Goal: Task Accomplishment & Management: Use online tool/utility

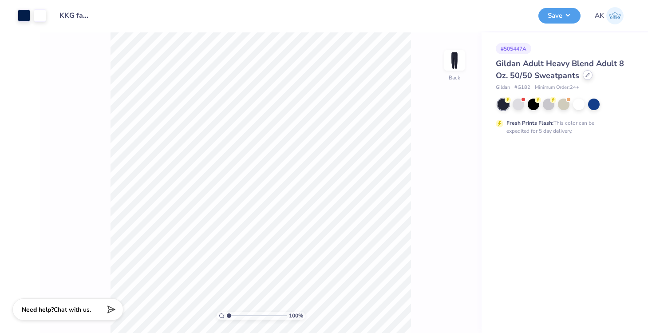
click at [583, 78] on div at bounding box center [587, 75] width 10 height 10
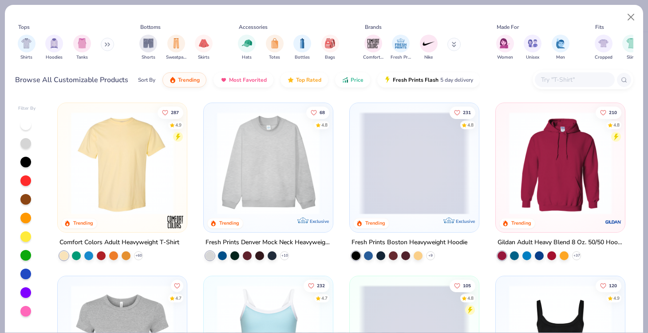
click at [559, 76] on input "text" at bounding box center [574, 80] width 68 height 10
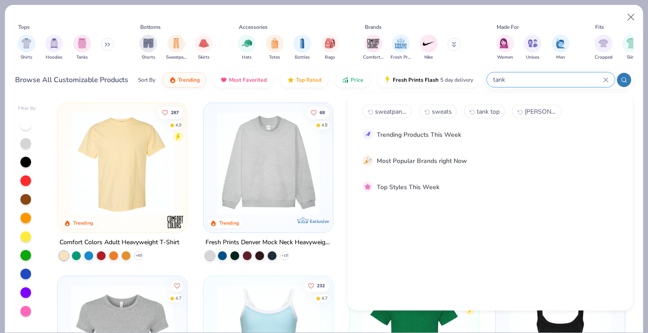
type input "tank"
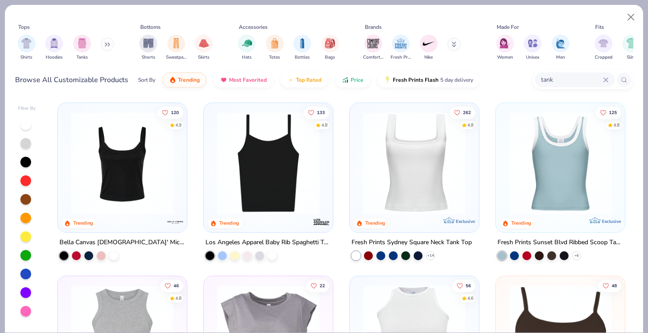
click at [307, 188] on img at bounding box center [268, 163] width 111 height 102
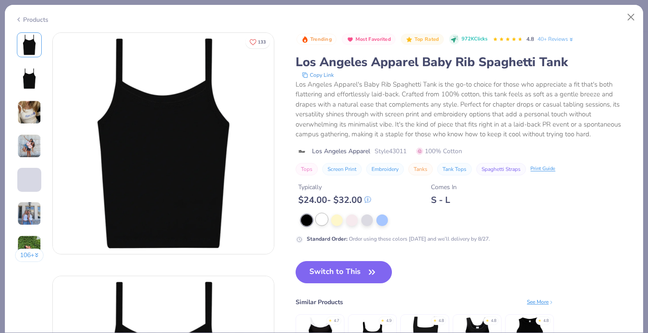
click at [324, 220] on div at bounding box center [322, 219] width 12 height 12
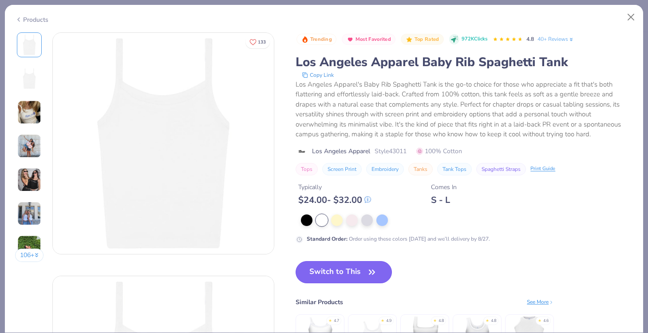
click at [374, 269] on icon "button" at bounding box center [372, 272] width 12 height 12
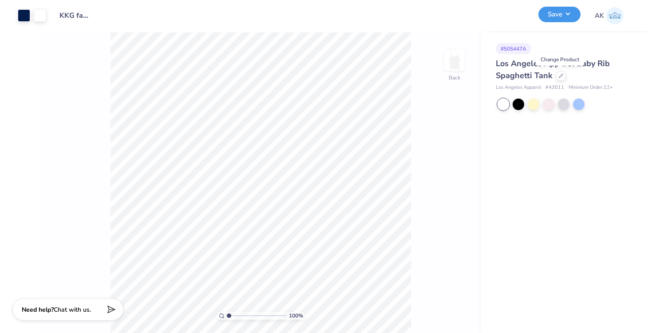
click at [550, 18] on button "Save" at bounding box center [559, 15] width 42 height 16
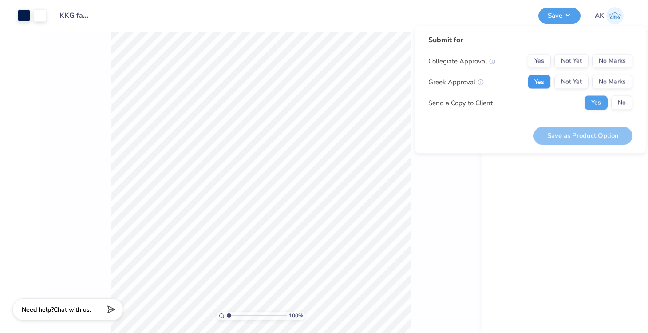
click at [542, 85] on button "Yes" at bounding box center [538, 82] width 23 height 14
click at [611, 61] on button "No Marks" at bounding box center [612, 61] width 40 height 14
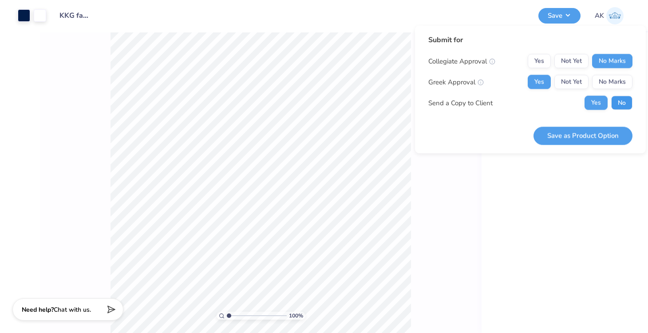
click at [615, 103] on button "No" at bounding box center [621, 103] width 21 height 14
click at [596, 133] on button "Save as Product Option" at bounding box center [582, 135] width 99 height 18
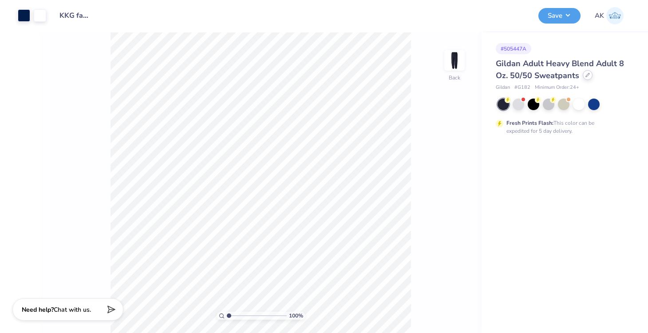
click at [585, 76] on icon at bounding box center [587, 75] width 4 height 4
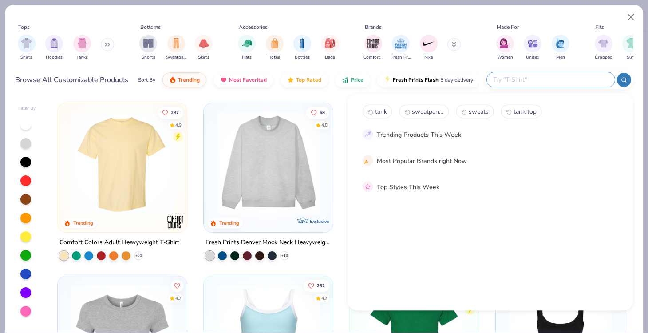
click at [585, 76] on input "text" at bounding box center [550, 80] width 116 height 10
type input "tanks"
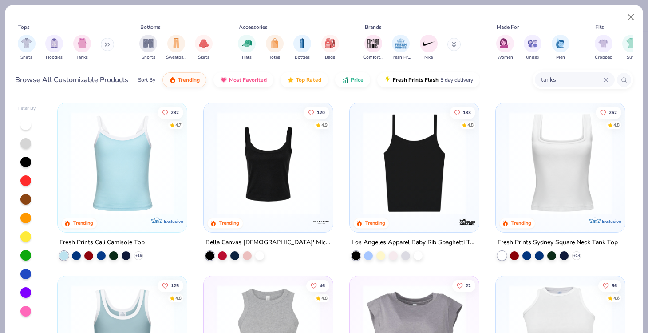
click at [548, 184] on img at bounding box center [559, 163] width 111 height 102
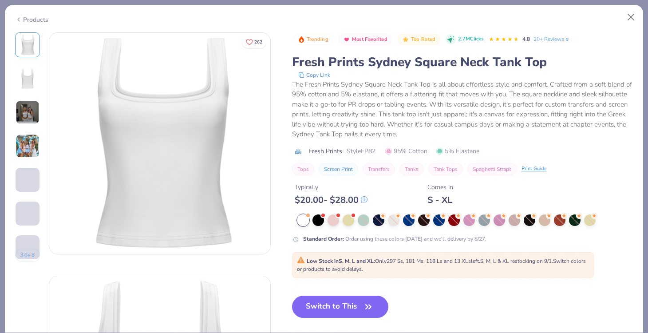
click at [29, 146] on img at bounding box center [28, 146] width 24 height 24
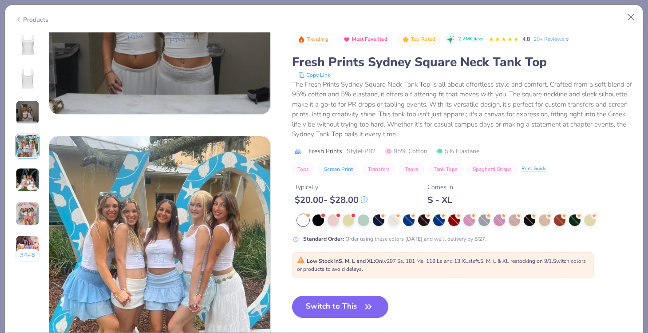
scroll to position [729, 0]
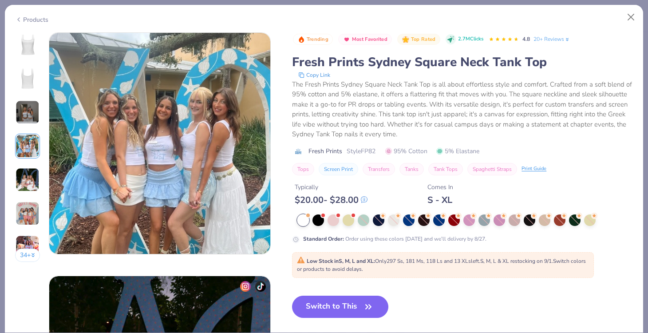
click at [32, 176] on img at bounding box center [28, 180] width 24 height 24
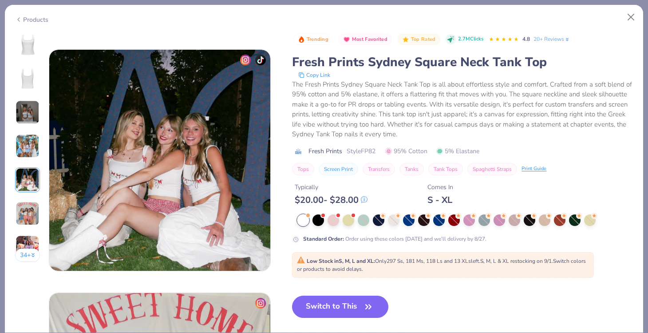
scroll to position [972, 0]
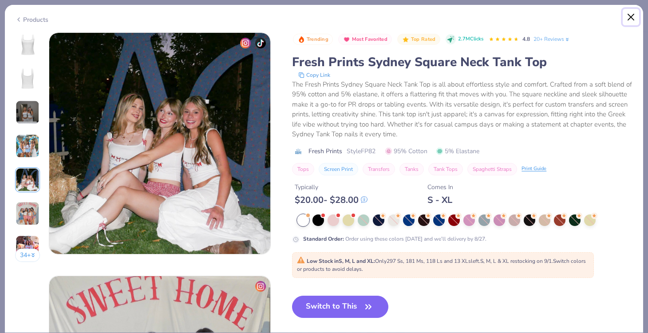
click at [633, 16] on button "Close" at bounding box center [630, 17] width 17 height 17
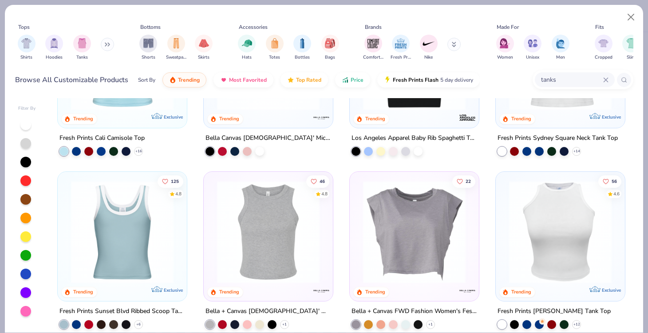
scroll to position [129, 0]
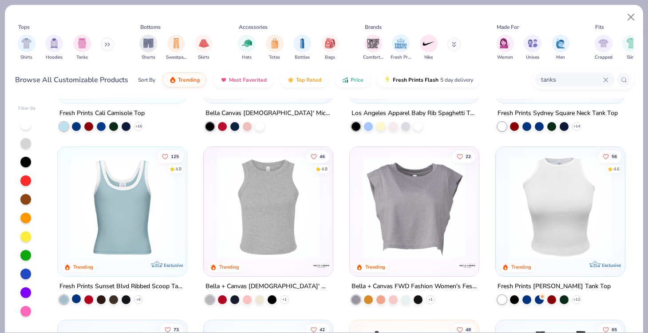
click at [74, 299] on div at bounding box center [76, 298] width 9 height 9
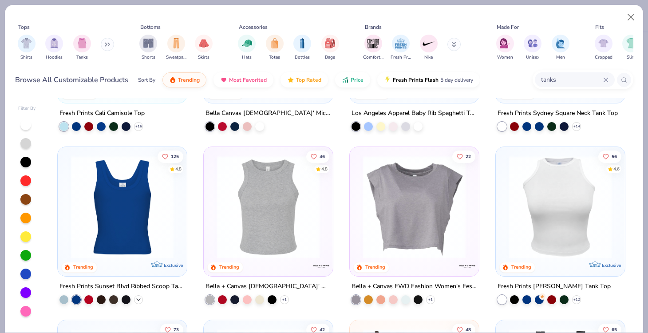
click at [139, 296] on icon at bounding box center [138, 298] width 7 height 7
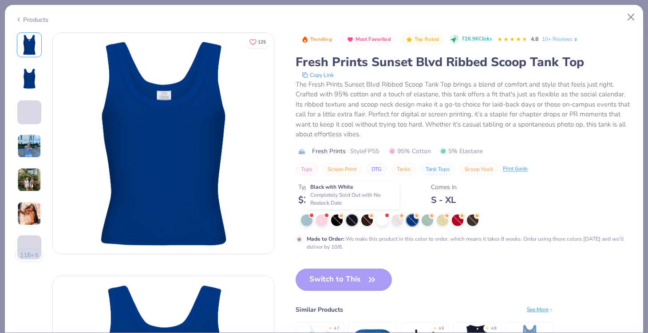
click at [355, 220] on div at bounding box center [352, 220] width 12 height 12
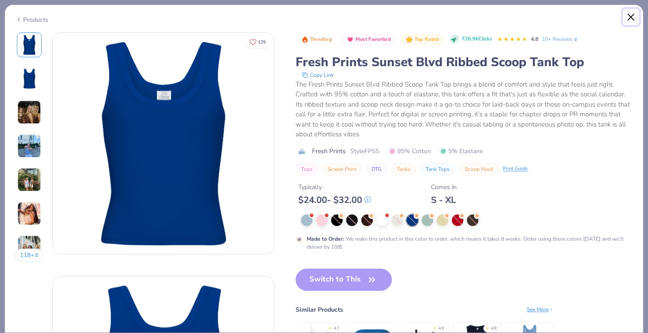
click at [630, 18] on button "Close" at bounding box center [630, 17] width 17 height 17
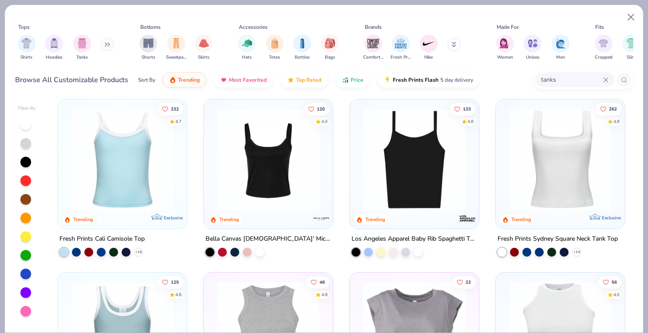
scroll to position [2, 0]
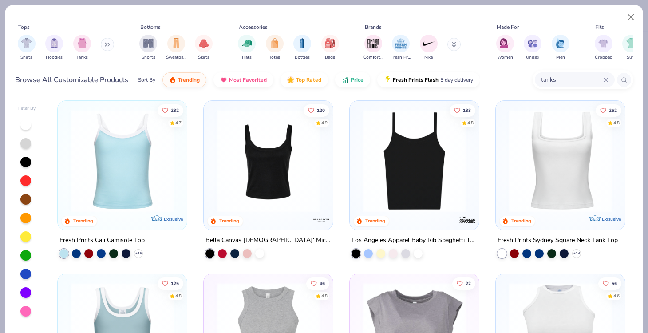
click at [255, 173] on img at bounding box center [268, 161] width 111 height 102
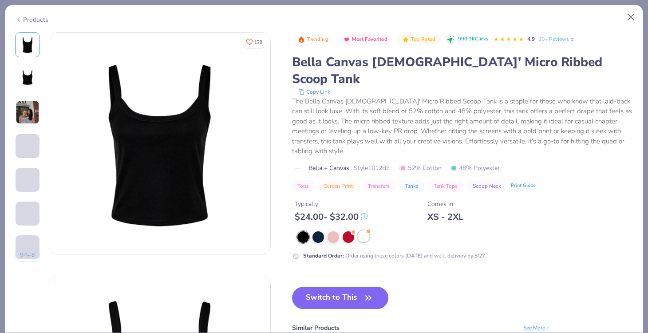
click at [365, 230] on div at bounding box center [364, 236] width 12 height 12
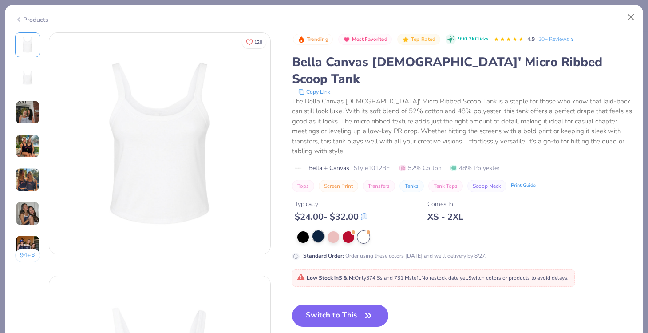
click at [316, 230] on div at bounding box center [318, 236] width 12 height 12
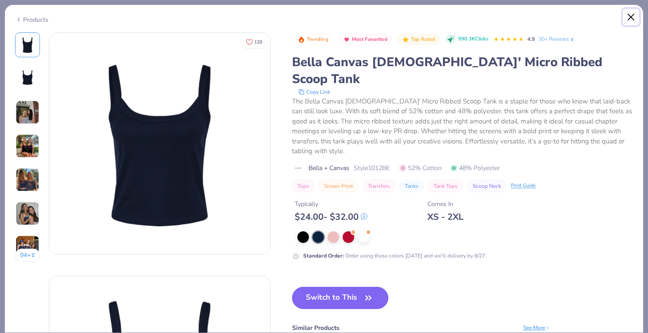
click at [634, 15] on button "Close" at bounding box center [630, 17] width 17 height 17
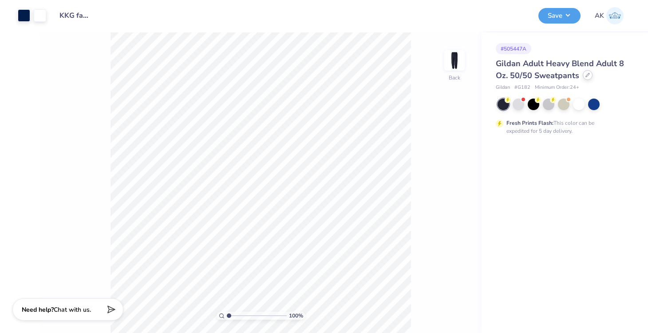
click at [585, 75] on icon at bounding box center [587, 75] width 4 height 4
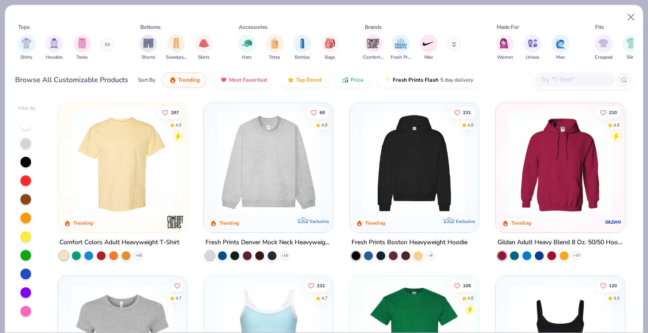
click at [565, 78] on input "text" at bounding box center [574, 80] width 68 height 10
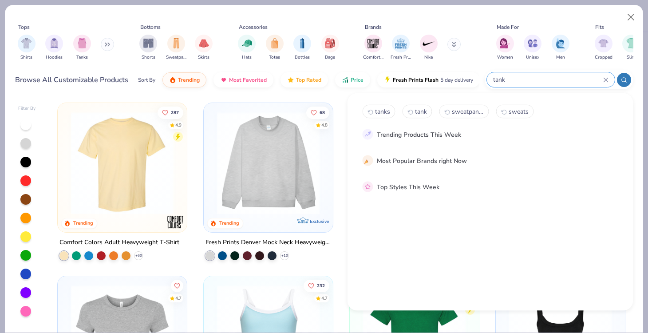
type input "tank"
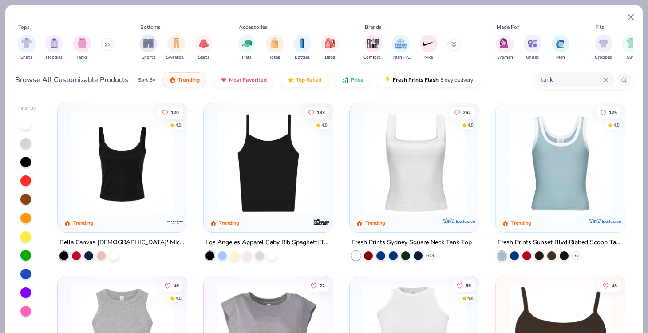
click at [241, 171] on img at bounding box center [268, 163] width 111 height 102
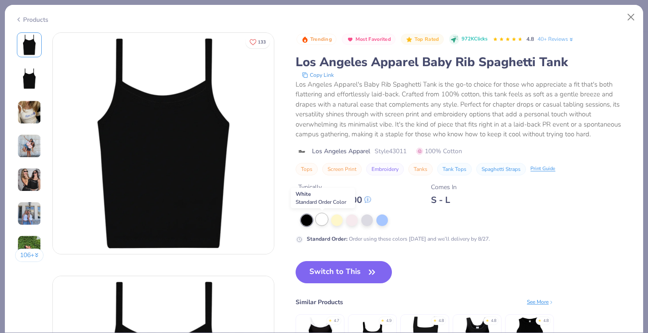
click at [319, 221] on div at bounding box center [322, 219] width 12 height 12
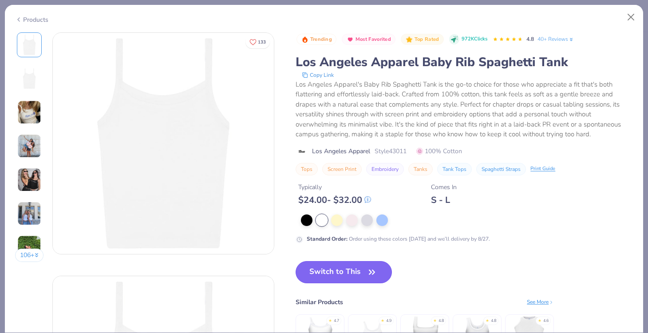
click at [343, 273] on button "Switch to This" at bounding box center [343, 272] width 96 height 22
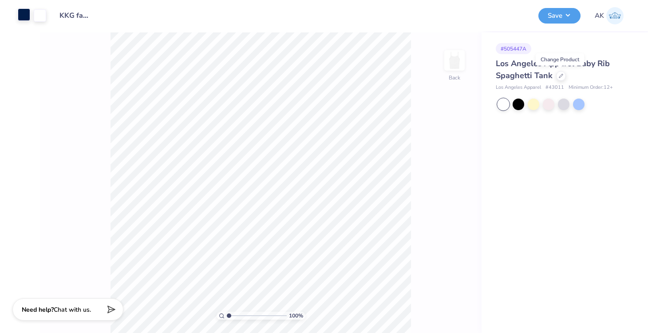
click at [24, 15] on div at bounding box center [24, 14] width 12 height 12
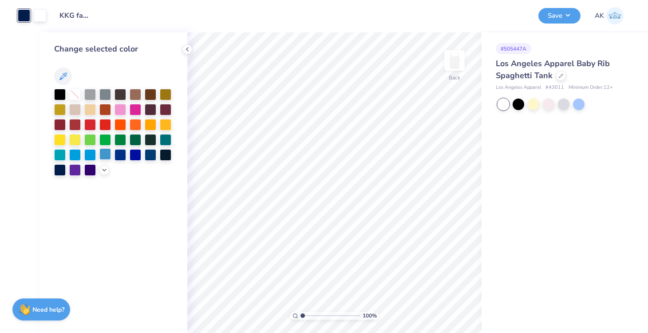
click at [110, 156] on div at bounding box center [105, 154] width 12 height 12
click at [37, 15] on div at bounding box center [40, 14] width 12 height 12
click at [61, 164] on div at bounding box center [60, 169] width 12 height 12
click at [549, 18] on button "Save" at bounding box center [559, 15] width 42 height 16
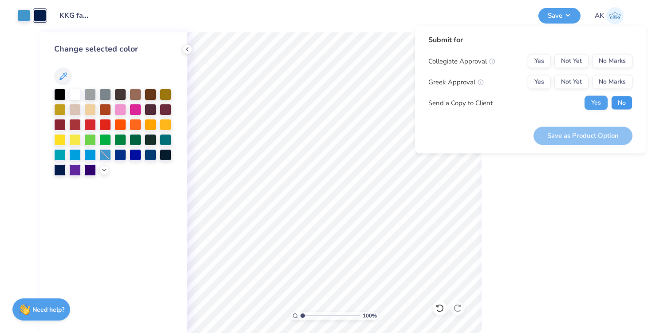
click at [622, 99] on button "No" at bounding box center [621, 103] width 21 height 14
click at [543, 79] on button "Yes" at bounding box center [538, 82] width 23 height 14
click at [639, 62] on div "Submit for Collegiate Approval Yes Not Yet No Marks Greek Approval Yes Not Yet …" at bounding box center [530, 90] width 231 height 128
click at [623, 62] on button "No Marks" at bounding box center [612, 61] width 40 height 14
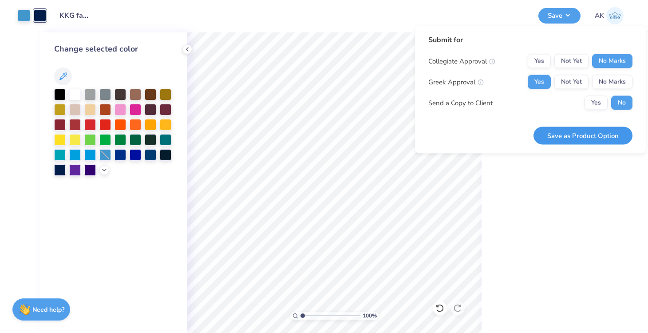
click at [602, 137] on button "Save as Product Option" at bounding box center [582, 135] width 99 height 18
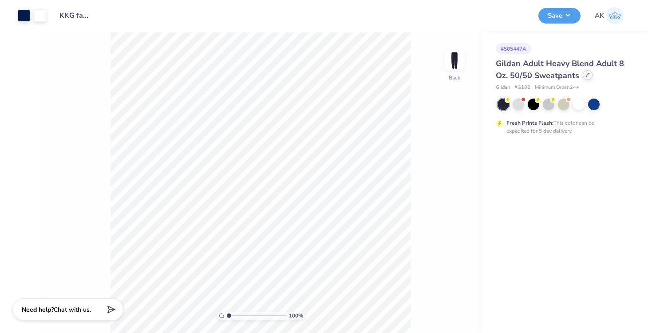
click at [586, 75] on icon at bounding box center [587, 75] width 4 height 4
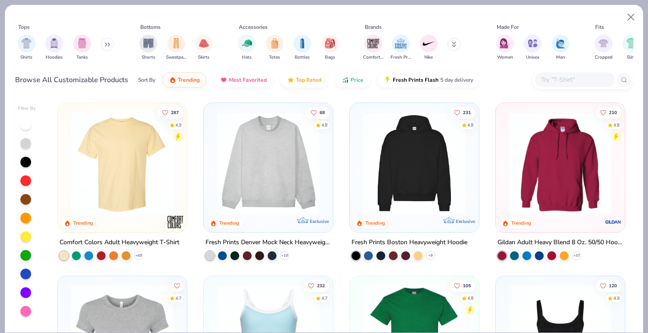
click at [562, 77] on input "text" at bounding box center [574, 80] width 68 height 10
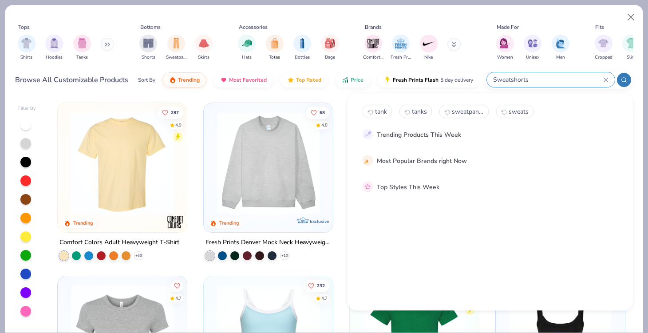
type input "Sweatshorts"
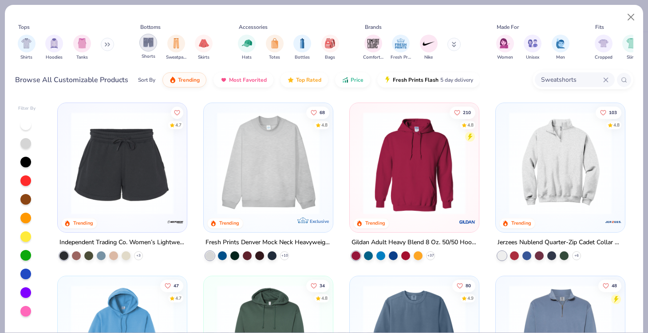
click at [147, 41] on img "filter for Shorts" at bounding box center [148, 42] width 10 height 10
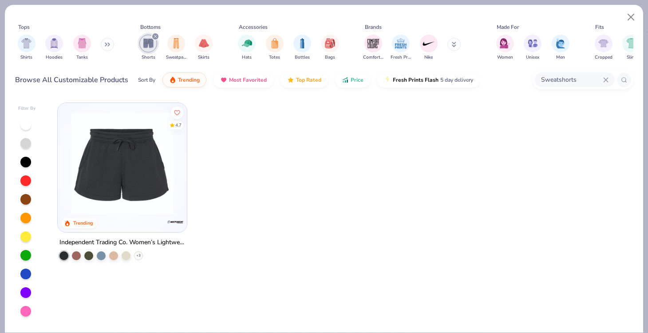
click at [133, 157] on img at bounding box center [122, 163] width 111 height 102
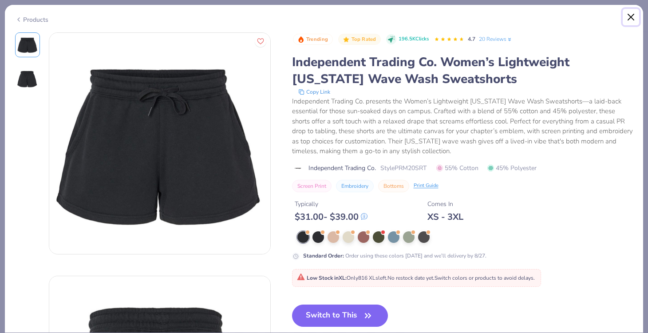
click at [630, 14] on button "Close" at bounding box center [630, 17] width 17 height 17
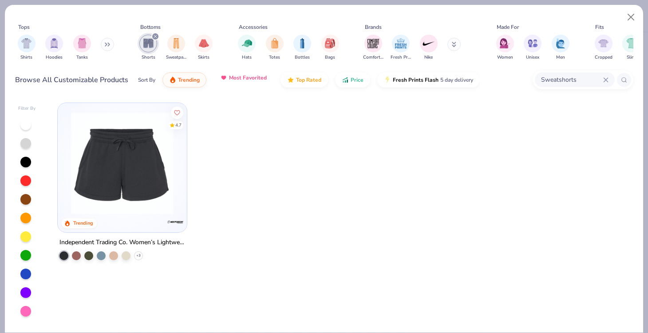
click at [248, 82] on button "Most Favorited" at bounding box center [243, 77] width 60 height 15
click at [178, 79] on span "Trending" at bounding box center [189, 77] width 22 height 7
click at [171, 183] on img at bounding box center [122, 163] width 111 height 102
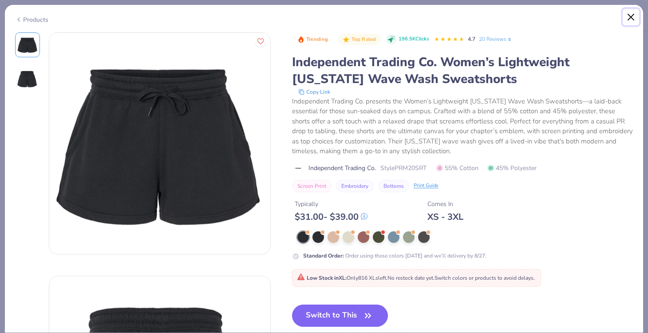
click at [633, 13] on button "Close" at bounding box center [630, 17] width 17 height 17
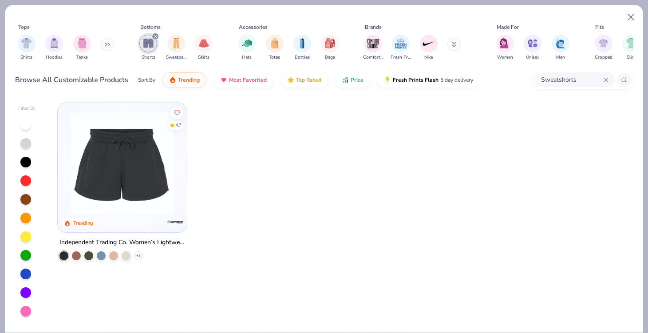
click at [582, 74] on div "Sweatshorts" at bounding box center [575, 79] width 80 height 15
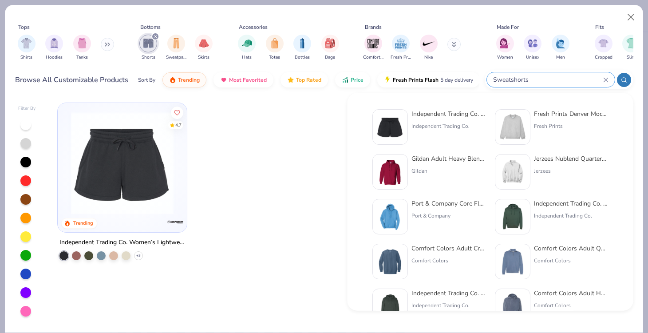
click at [98, 43] on div "Shirts Hoodies Tanks" at bounding box center [66, 47] width 102 height 33
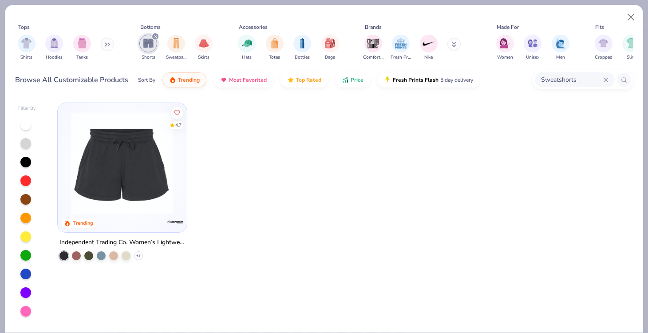
click at [151, 153] on img at bounding box center [122, 163] width 111 height 102
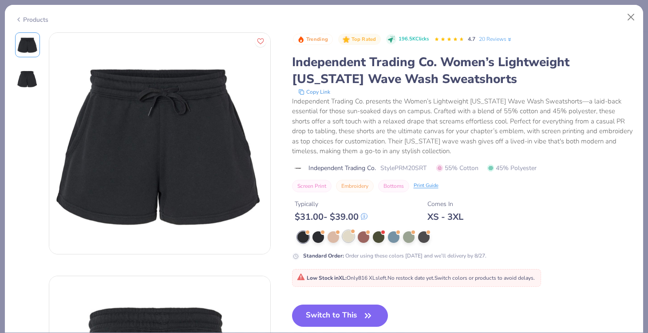
click at [350, 237] on div at bounding box center [348, 236] width 12 height 12
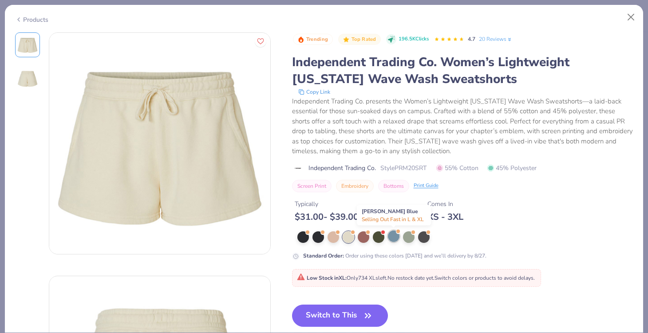
click at [389, 234] on div at bounding box center [394, 236] width 12 height 12
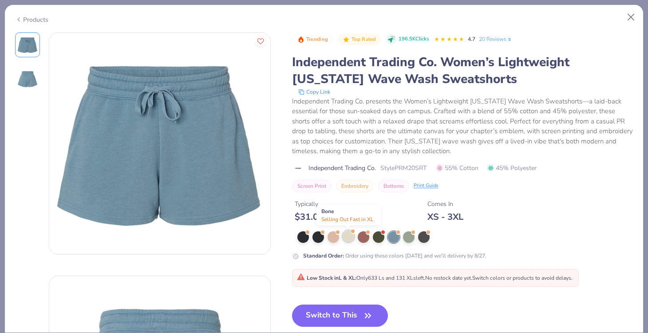
click at [350, 235] on div at bounding box center [348, 236] width 12 height 12
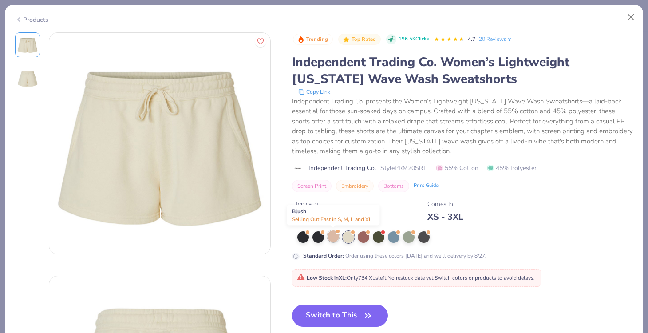
click at [334, 235] on div at bounding box center [333, 236] width 12 height 12
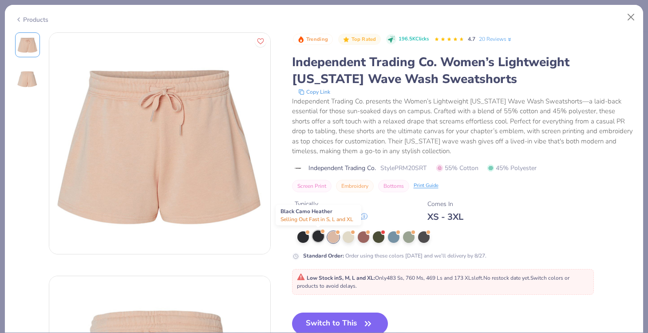
click at [319, 235] on div at bounding box center [318, 236] width 12 height 12
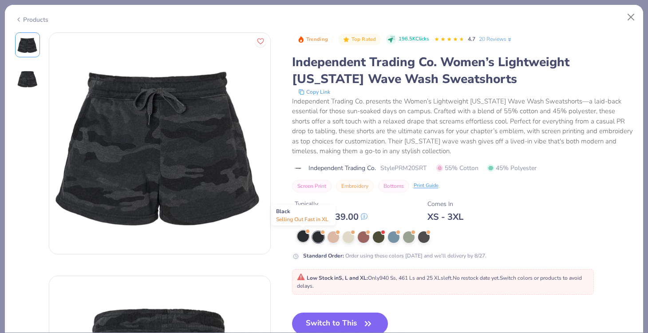
click at [306, 236] on div at bounding box center [303, 236] width 12 height 12
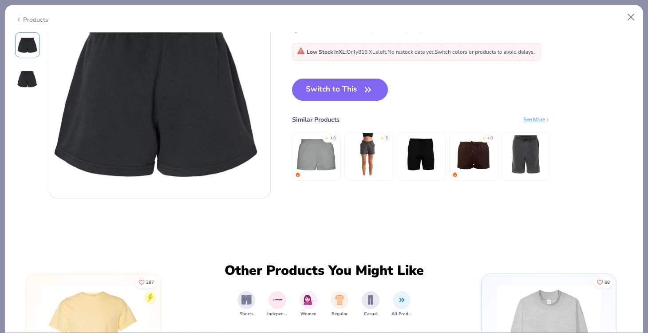
scroll to position [299, 0]
click at [527, 118] on div "See More" at bounding box center [536, 119] width 27 height 8
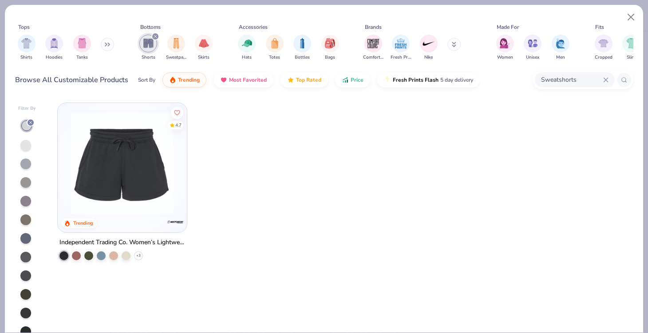
click at [130, 161] on img at bounding box center [122, 163] width 111 height 102
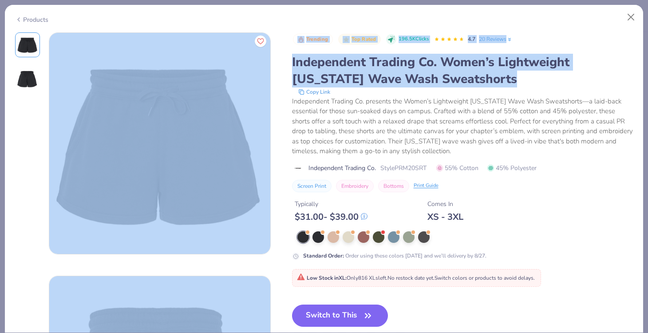
drag, startPoint x: 446, startPoint y: 87, endPoint x: 280, endPoint y: 70, distance: 167.2
click at [280, 70] on div "Trending Top Rated 196.5K Clicks 4.7 20 Reviews Independent Trading Co. Women’s…" at bounding box center [324, 264] width 618 height 465
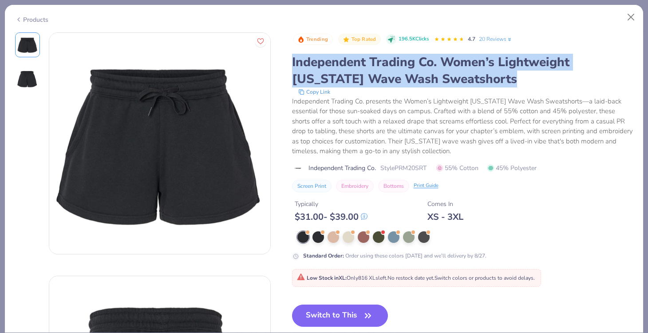
drag, startPoint x: 440, startPoint y: 79, endPoint x: 292, endPoint y: 59, distance: 149.1
click at [292, 59] on div "Independent Trading Co. Women’s Lightweight California Wave Wash Sweatshorts" at bounding box center [462, 71] width 341 height 34
copy div "Independent Trading Co. Women’s Lightweight California Wave Wash Sweatshorts"
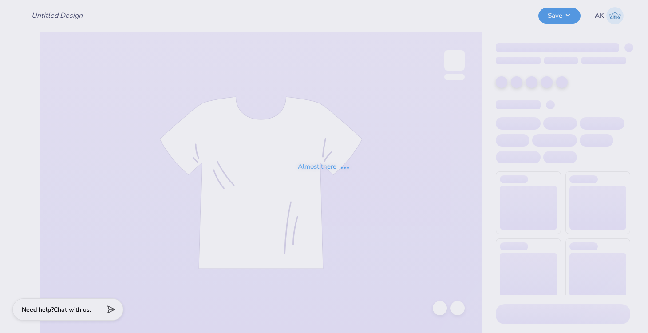
type input "Pi Phi fall merch"
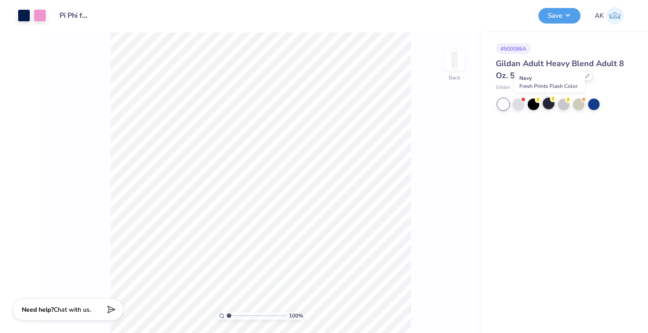
click at [545, 102] on div at bounding box center [549, 104] width 12 height 12
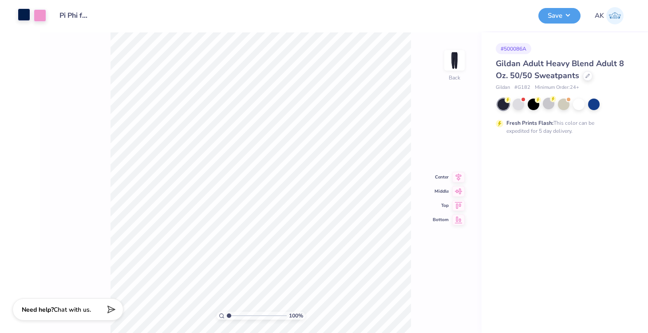
click at [27, 14] on div at bounding box center [24, 14] width 12 height 12
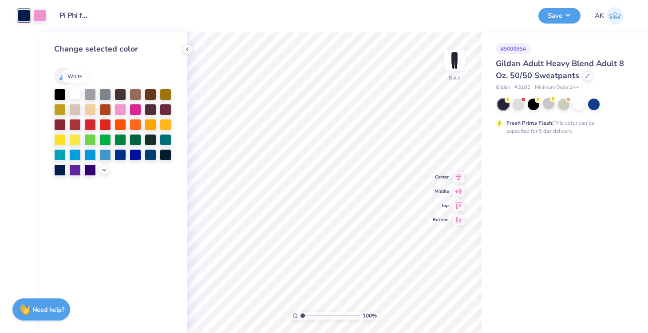
click at [74, 92] on div at bounding box center [75, 94] width 12 height 12
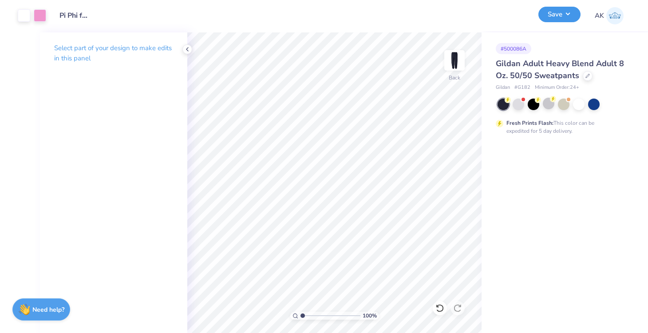
click at [565, 18] on button "Save" at bounding box center [559, 15] width 42 height 16
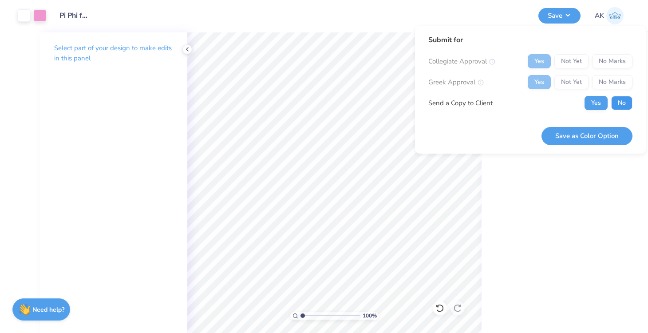
click at [619, 107] on button "No" at bounding box center [621, 103] width 21 height 14
click at [608, 133] on button "Save as Color Option" at bounding box center [586, 136] width 91 height 18
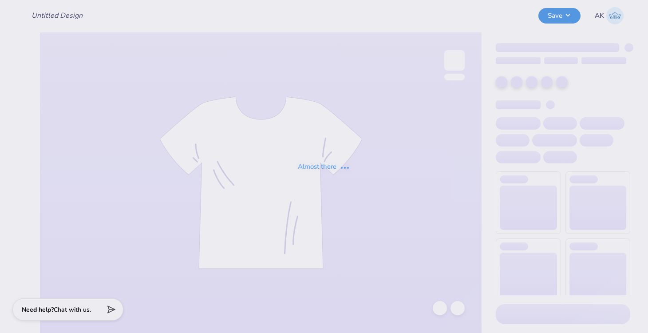
type input "Pi Phi fall merch"
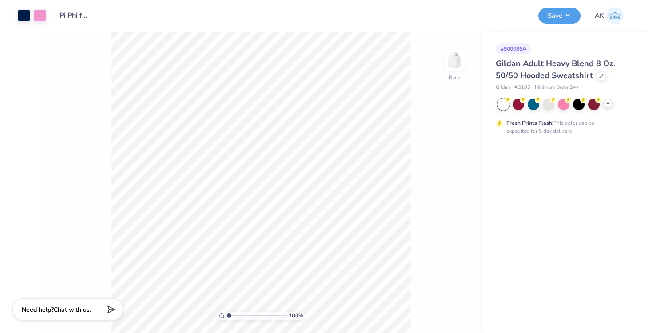
click at [608, 104] on icon at bounding box center [607, 103] width 7 height 7
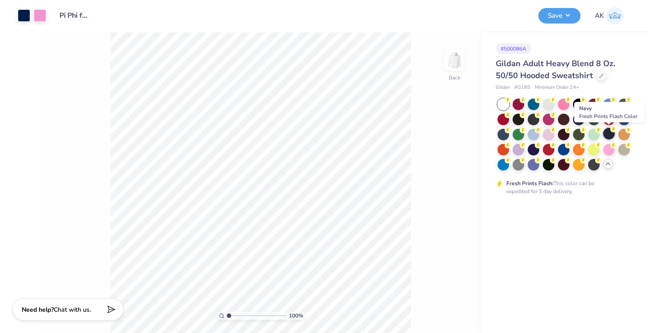
click at [609, 136] on div at bounding box center [609, 134] width 12 height 12
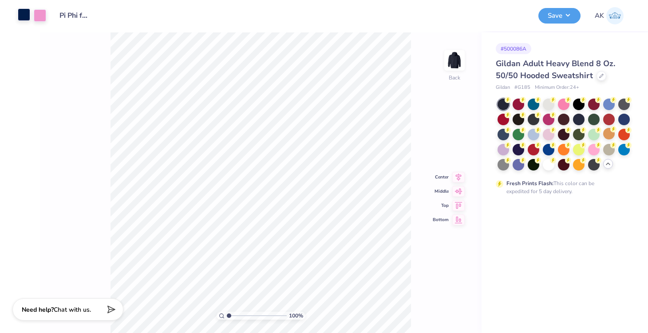
click at [24, 15] on div at bounding box center [24, 14] width 12 height 12
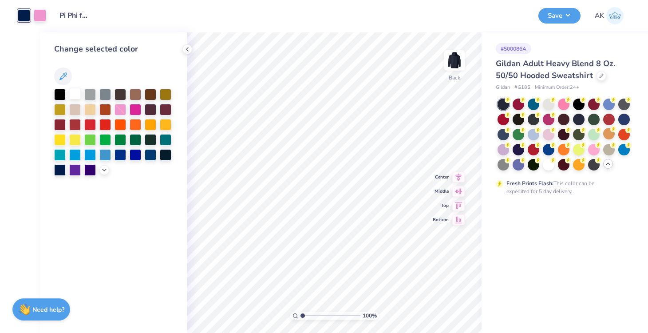
click at [75, 98] on div at bounding box center [75, 94] width 12 height 12
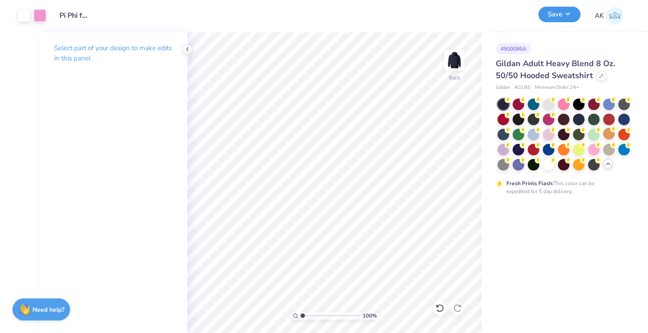
click at [547, 15] on button "Save" at bounding box center [559, 15] width 42 height 16
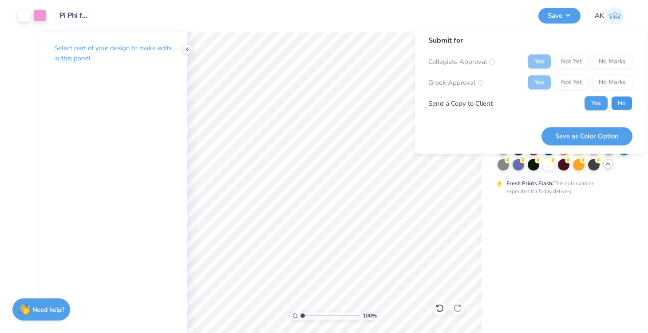
click at [618, 102] on button "No" at bounding box center [621, 103] width 21 height 14
click at [616, 143] on button "Save as Color Option" at bounding box center [586, 136] width 91 height 18
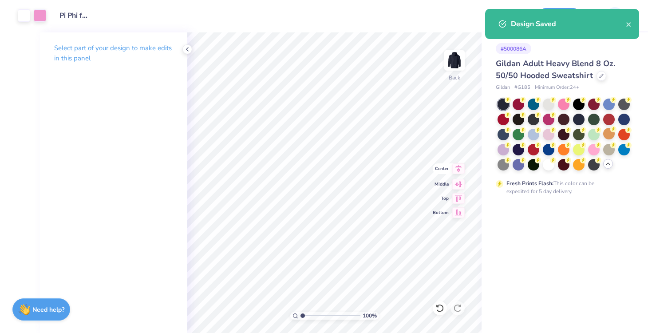
click at [457, 172] on icon at bounding box center [458, 168] width 12 height 11
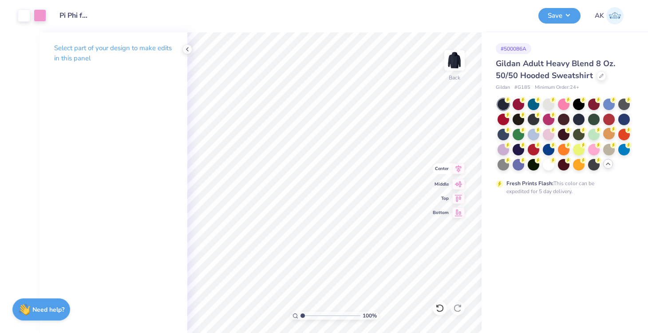
click at [457, 172] on icon at bounding box center [458, 168] width 12 height 11
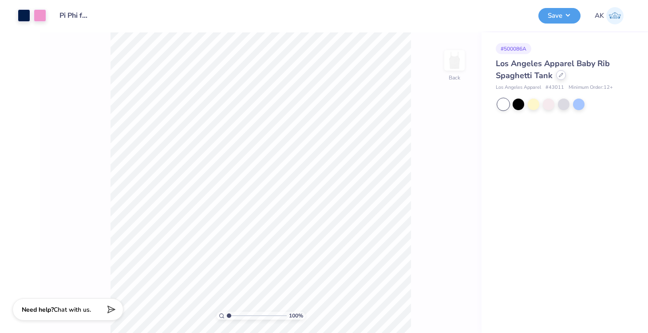
click at [559, 76] on icon at bounding box center [561, 75] width 4 height 4
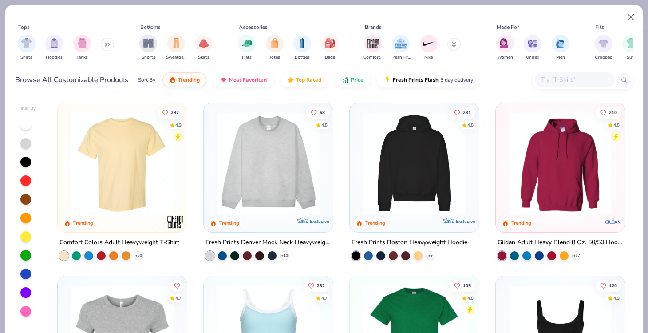
click at [561, 79] on input "text" at bounding box center [574, 80] width 68 height 10
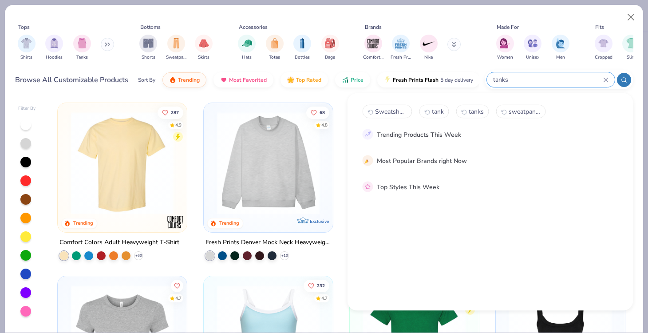
type input "tanks"
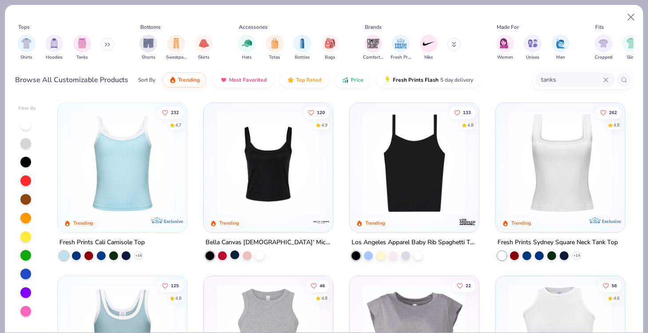
click at [235, 256] on div at bounding box center [234, 254] width 9 height 9
click at [272, 199] on img at bounding box center [268, 163] width 111 height 102
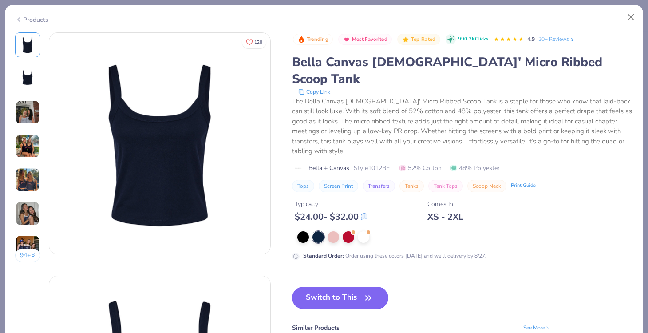
click at [345, 287] on button "Switch to This" at bounding box center [340, 298] width 96 height 22
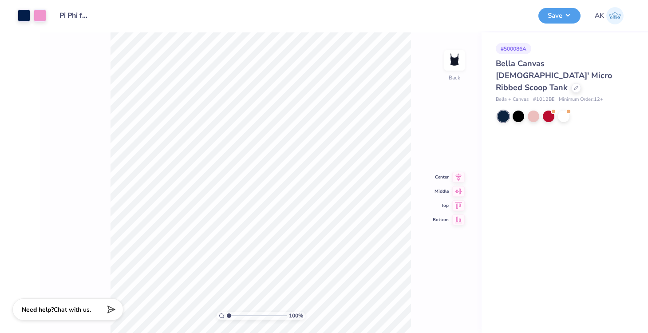
click at [31, 14] on div at bounding box center [32, 15] width 28 height 12
click at [25, 14] on div at bounding box center [24, 14] width 12 height 12
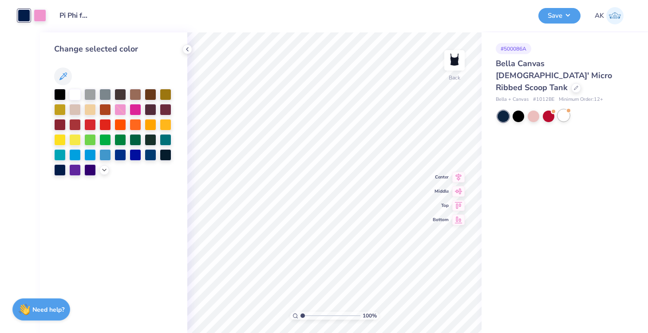
click at [561, 110] on div at bounding box center [564, 116] width 12 height 12
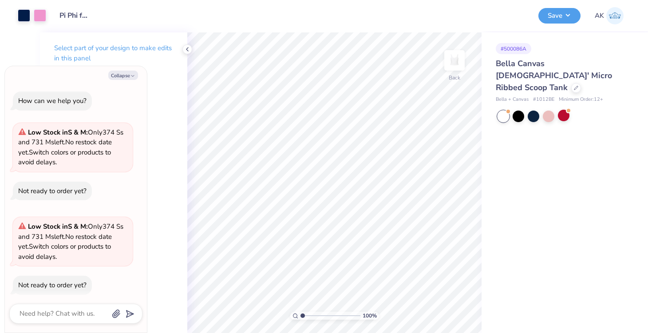
scroll to position [7, 0]
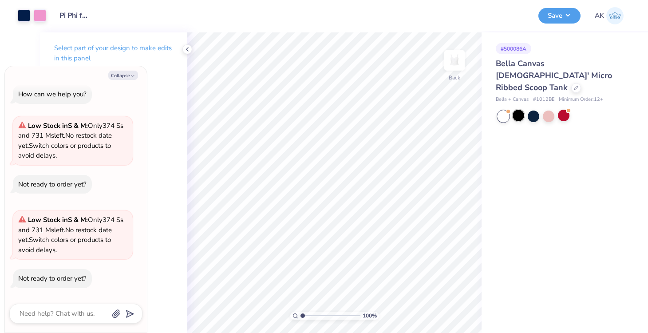
click at [519, 110] on div at bounding box center [518, 116] width 12 height 12
click at [535, 110] on div at bounding box center [533, 116] width 12 height 12
click at [518, 110] on div at bounding box center [518, 116] width 12 height 12
click at [21, 10] on div at bounding box center [24, 14] width 12 height 12
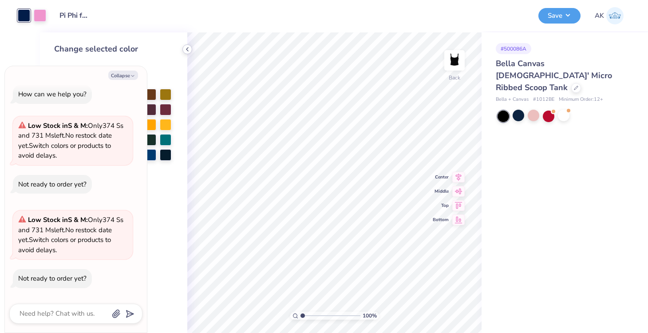
click at [189, 47] on icon at bounding box center [187, 49] width 7 height 7
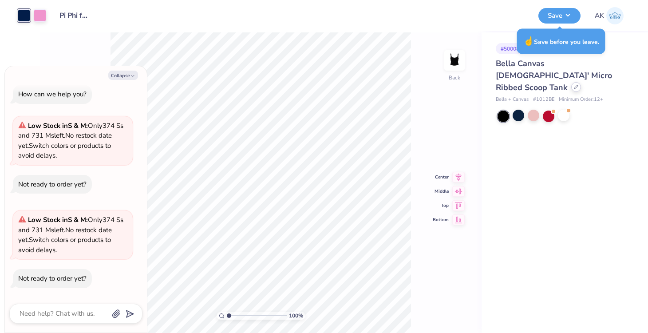
click at [574, 85] on icon at bounding box center [576, 87] width 4 height 4
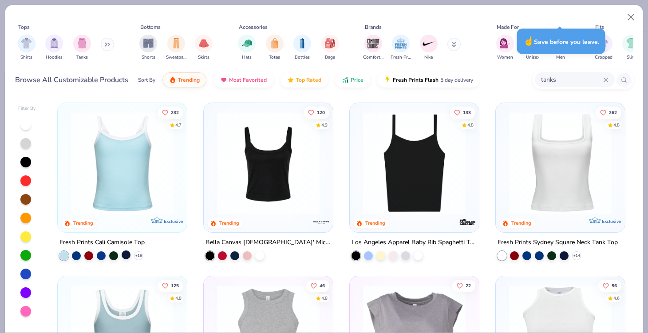
click at [128, 253] on div at bounding box center [126, 254] width 9 height 9
type textarea "x"
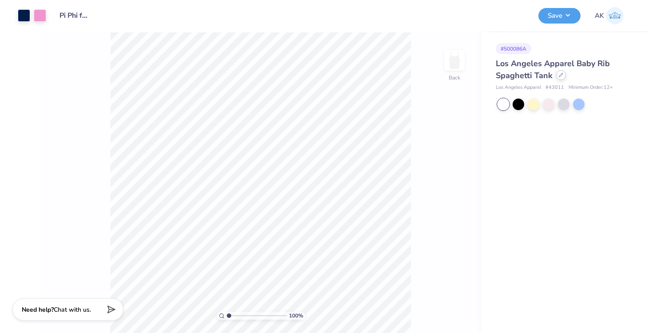
click at [557, 77] on div at bounding box center [561, 75] width 10 height 10
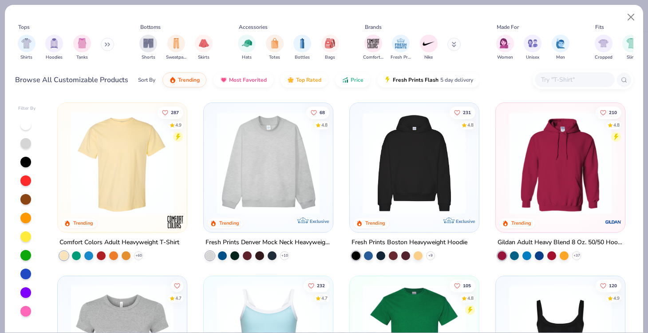
click at [583, 79] on input "text" at bounding box center [574, 80] width 68 height 10
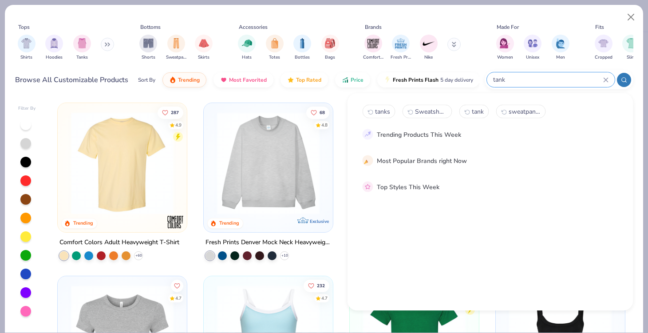
type input "tank"
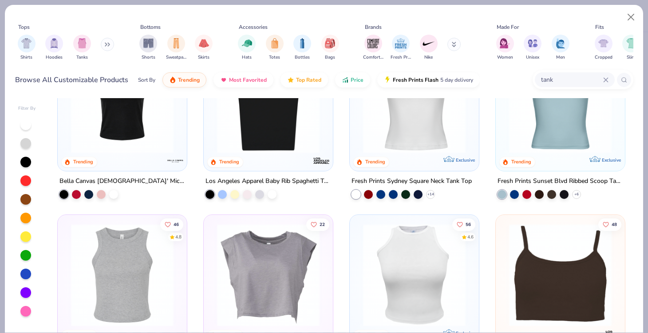
scroll to position [68, 0]
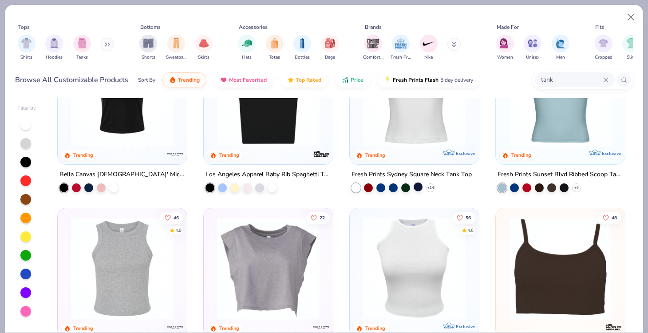
click at [420, 187] on div at bounding box center [417, 186] width 9 height 9
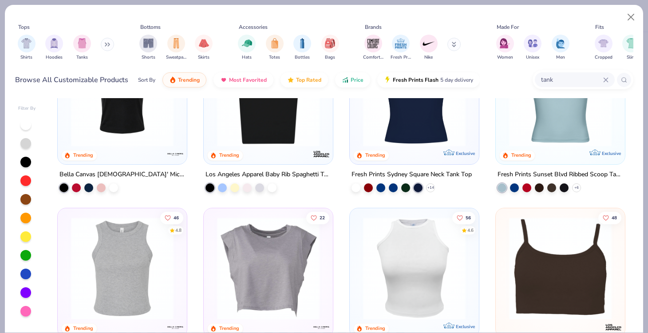
scroll to position [2, 0]
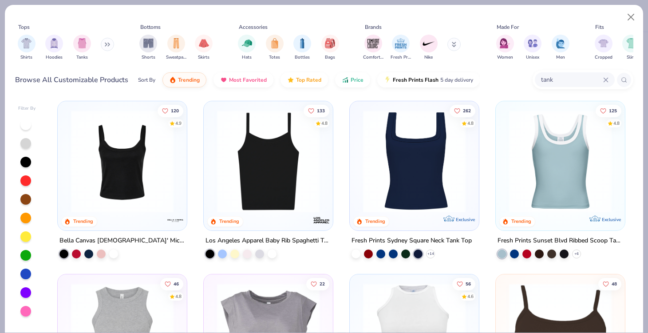
click at [420, 187] on img at bounding box center [413, 161] width 111 height 102
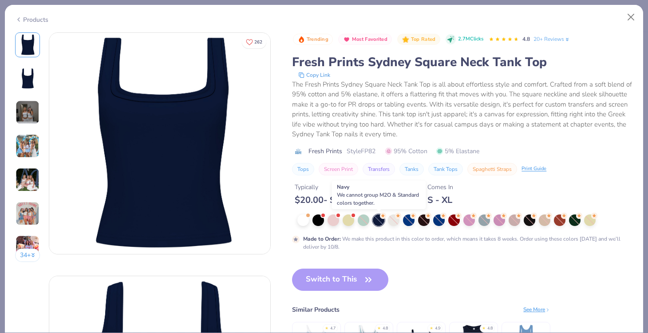
click at [378, 220] on div at bounding box center [379, 220] width 12 height 12
click at [632, 17] on button "Close" at bounding box center [630, 17] width 17 height 17
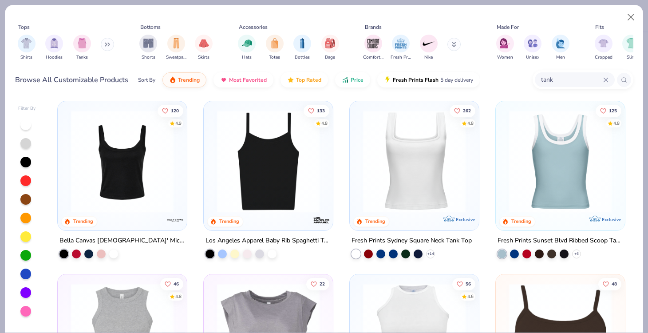
click at [136, 169] on img at bounding box center [122, 161] width 111 height 102
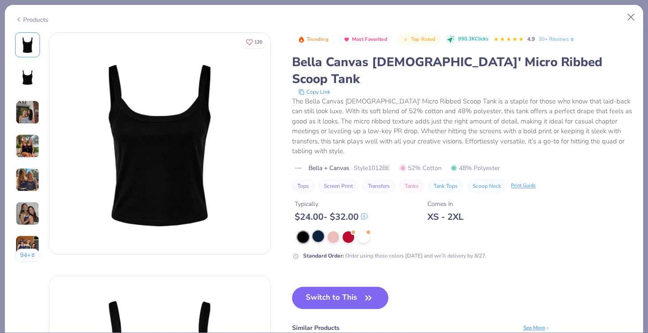
click at [320, 230] on div at bounding box center [318, 236] width 12 height 12
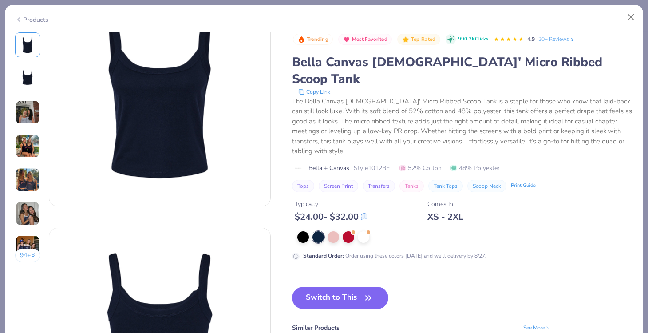
scroll to position [43, 0]
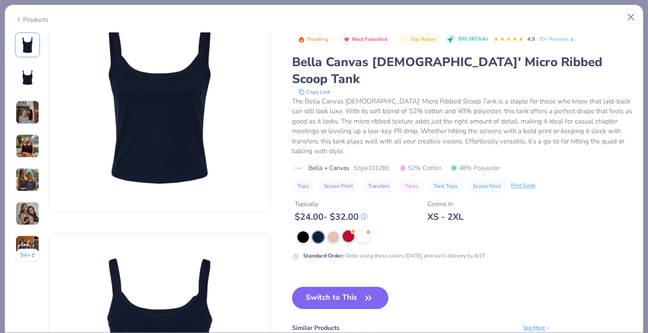
click at [348, 230] on div at bounding box center [348, 236] width 12 height 12
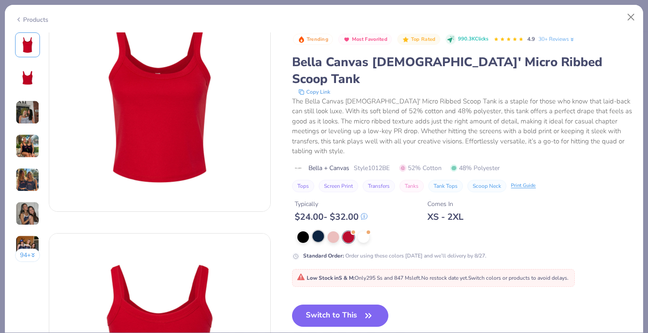
click at [319, 230] on div at bounding box center [318, 236] width 12 height 12
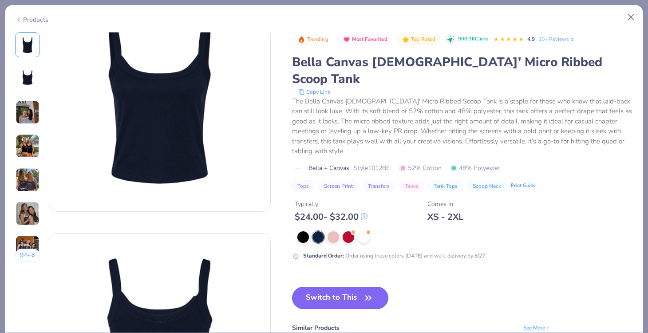
click at [345, 287] on button "Switch to This" at bounding box center [340, 298] width 96 height 22
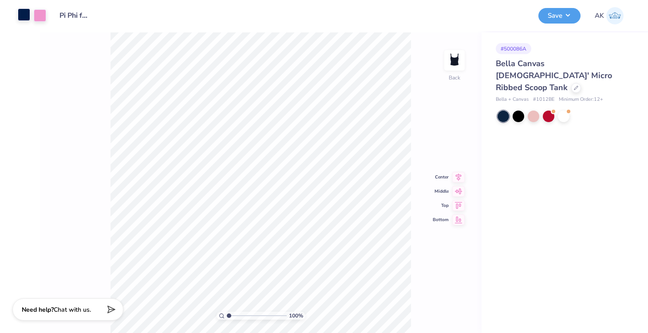
click at [20, 17] on div at bounding box center [24, 14] width 12 height 12
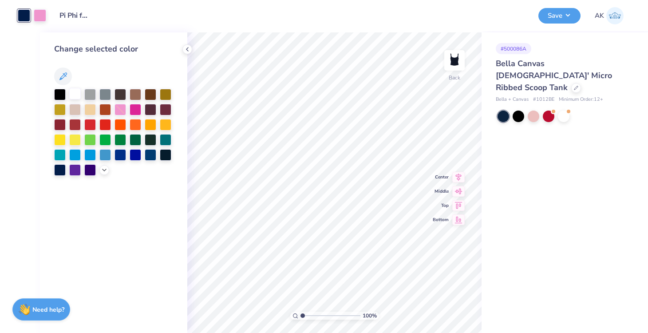
click at [77, 94] on div at bounding box center [75, 94] width 12 height 12
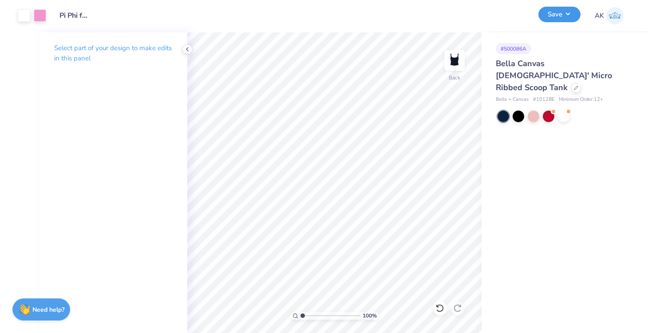
click at [561, 8] on button "Save" at bounding box center [559, 15] width 42 height 16
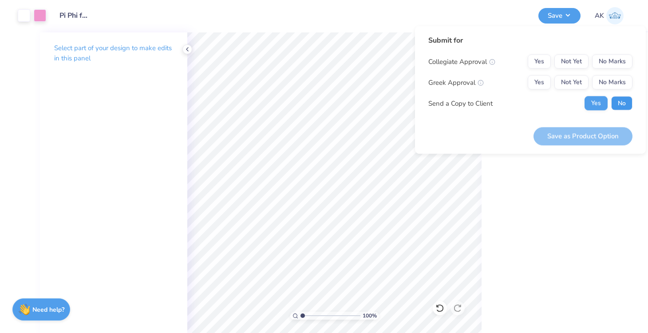
click at [621, 101] on button "No" at bounding box center [621, 103] width 21 height 14
click at [574, 83] on button "Not Yet" at bounding box center [571, 82] width 34 height 14
click at [615, 56] on button "No Marks" at bounding box center [612, 62] width 40 height 14
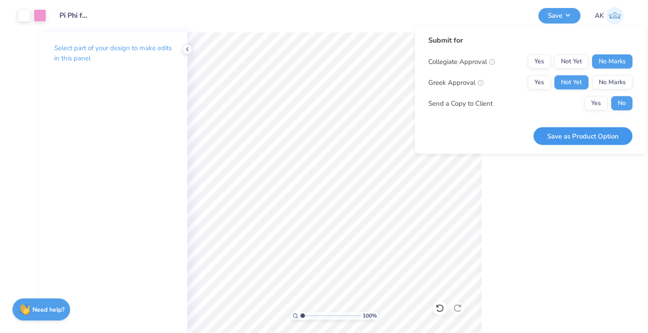
click at [580, 140] on button "Save as Product Option" at bounding box center [582, 136] width 99 height 18
